Goal: Task Accomplishment & Management: Complete application form

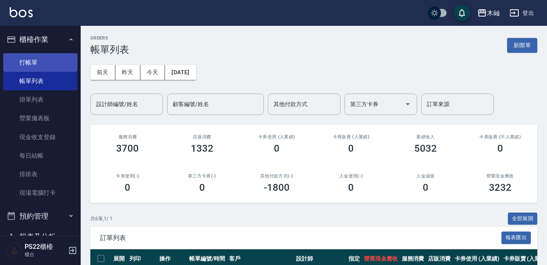
click at [42, 63] on link "打帳單" at bounding box center [40, 62] width 74 height 19
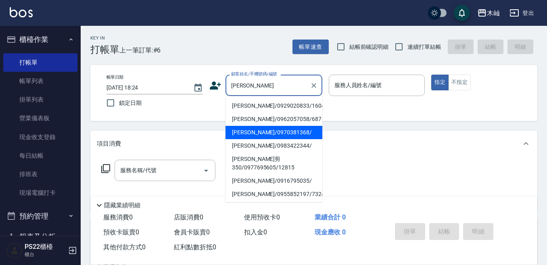
click at [289, 133] on li "[PERSON_NAME]/0970381368/" at bounding box center [273, 132] width 97 height 13
type input "[PERSON_NAME]/0970381368/"
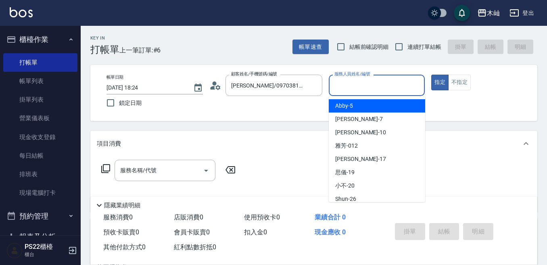
click at [357, 84] on input "服務人員姓名/編號" at bounding box center [376, 85] width 89 height 14
click at [348, 106] on span "Abby -5" at bounding box center [344, 106] width 18 height 8
type input "Abby-5"
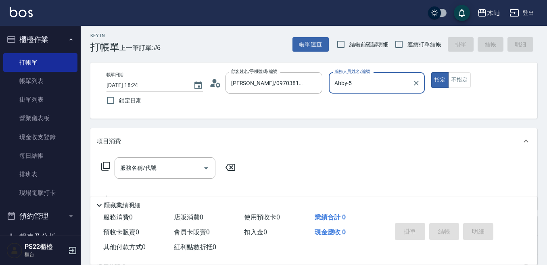
scroll to position [40, 0]
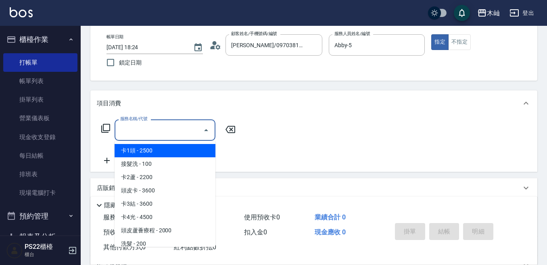
click at [183, 133] on input "服務名稱/代號" at bounding box center [158, 130] width 81 height 14
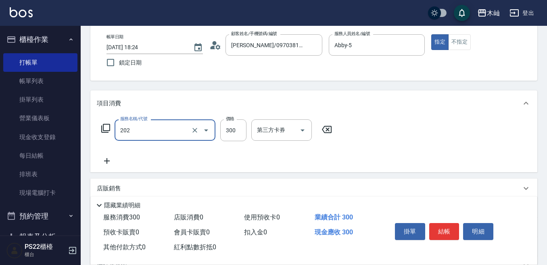
type input "單剪(202)"
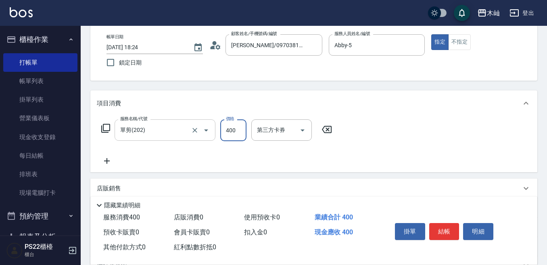
type input "400"
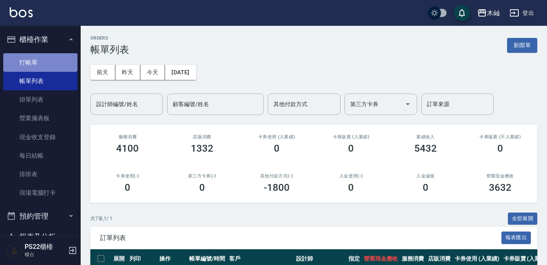
click at [44, 61] on link "打帳單" at bounding box center [40, 62] width 74 height 19
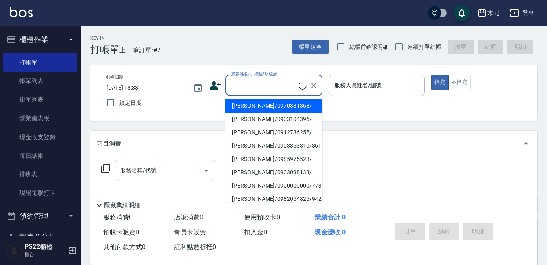
click at [256, 89] on input "顧客姓名/手機號碼/編號" at bounding box center [263, 85] width 69 height 14
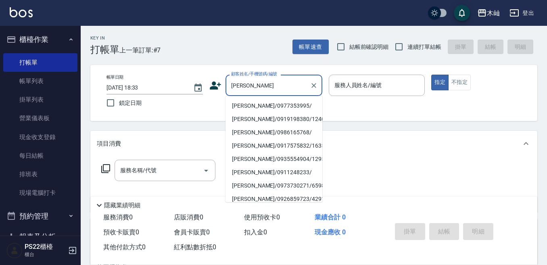
click at [278, 103] on li "[PERSON_NAME]/0977353995/" at bounding box center [273, 105] width 97 height 13
type input "[PERSON_NAME]/0977353995/"
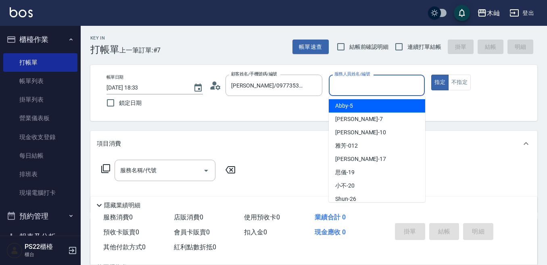
click at [358, 90] on input "服務人員姓名/編號" at bounding box center [376, 85] width 89 height 14
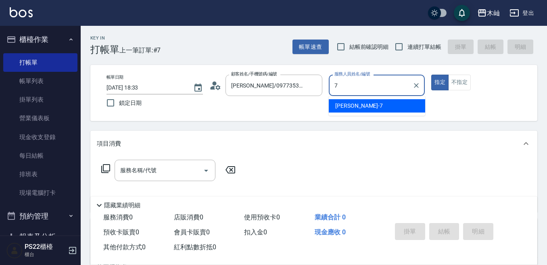
type input "[PERSON_NAME]-7"
type button "true"
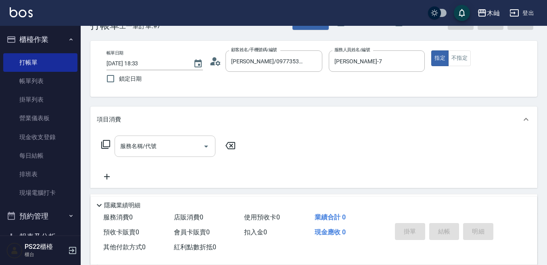
scroll to position [40, 0]
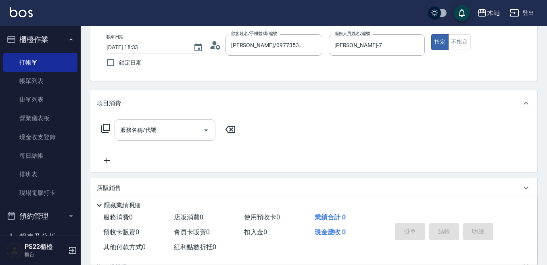
click at [171, 134] on input "服務名稱/代號" at bounding box center [158, 130] width 81 height 14
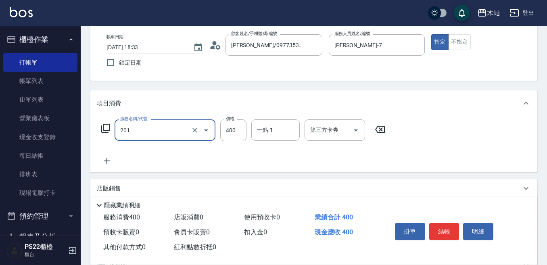
type input "洗剪(201)"
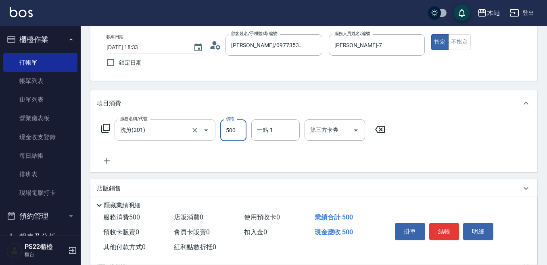
type input "500"
click at [439, 225] on button "結帳" at bounding box center [444, 231] width 30 height 17
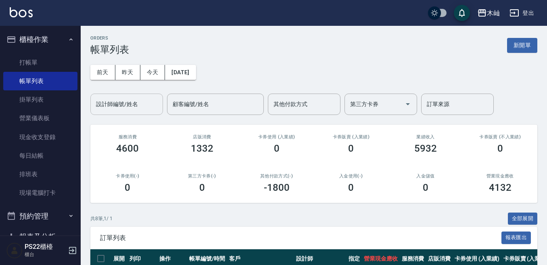
click at [131, 113] on div "設計師編號/姓名" at bounding box center [126, 104] width 73 height 21
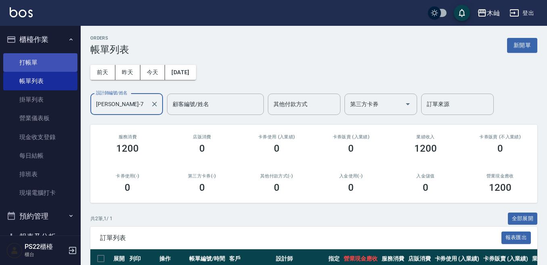
type input "[PERSON_NAME]-7"
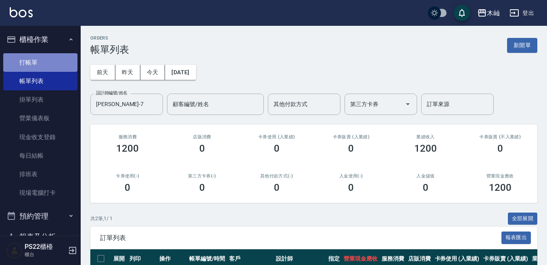
click at [49, 56] on link "打帳單" at bounding box center [40, 62] width 74 height 19
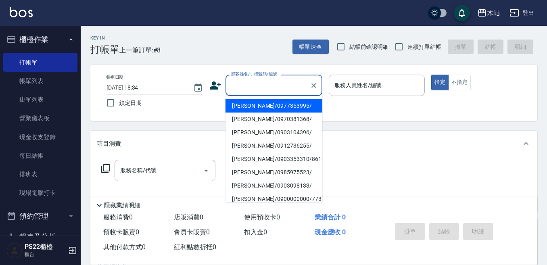
click at [263, 86] on input "顧客姓名/手機號碼/編號" at bounding box center [267, 85] width 77 height 14
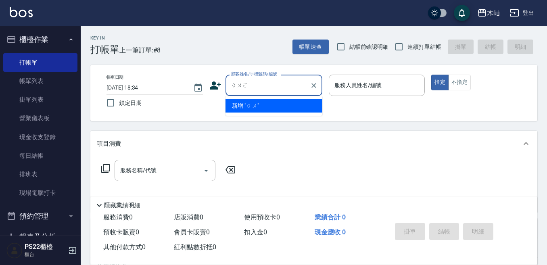
type input "郭"
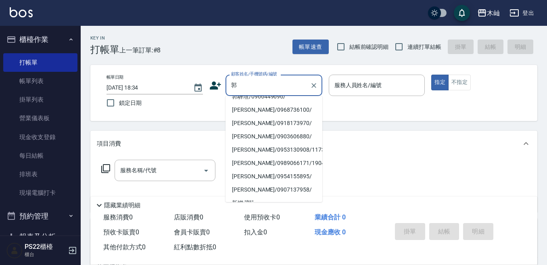
scroll to position [180, 0]
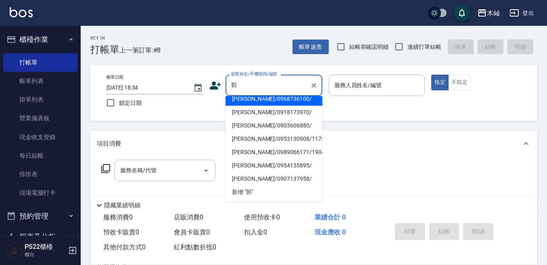
click at [276, 87] on input "郭" at bounding box center [267, 85] width 77 height 14
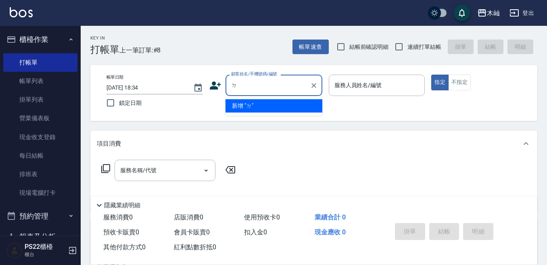
scroll to position [0, 0]
type input "敦"
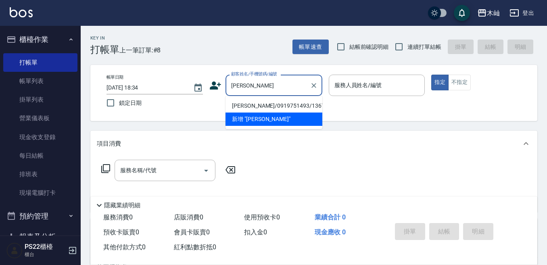
click at [273, 102] on li "[PERSON_NAME]/0919751493/13675" at bounding box center [273, 105] width 97 height 13
type input "[PERSON_NAME]/0919751493/13675"
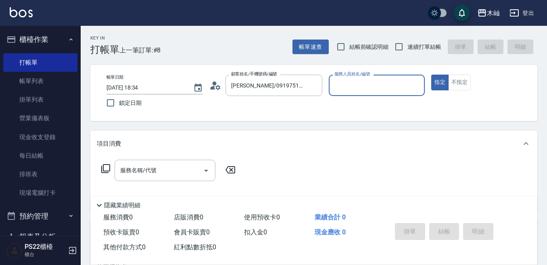
type input "雅芳-012"
click at [185, 166] on input "服務名稱/代號" at bounding box center [158, 170] width 81 height 14
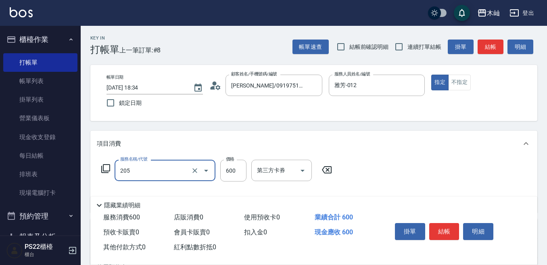
type input "A級洗剪(205)"
